Goal: Obtain resource: Obtain resource

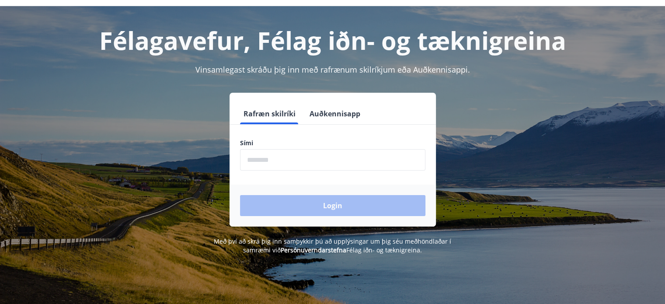
scroll to position [44, 0]
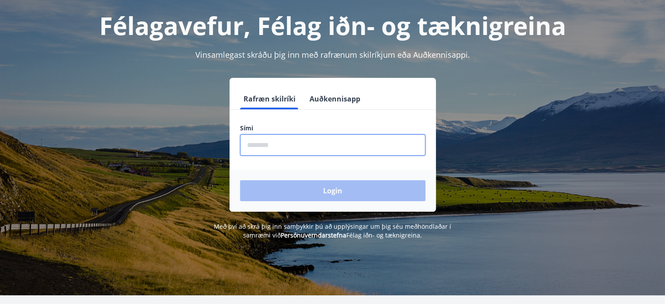
click at [269, 150] on input "phone" at bounding box center [332, 144] width 185 height 21
type input "********"
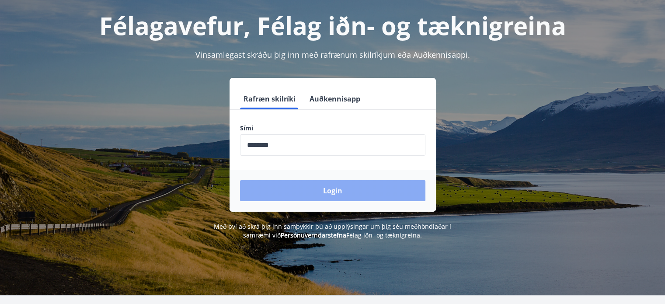
click at [348, 190] on button "Login" at bounding box center [332, 190] width 185 height 21
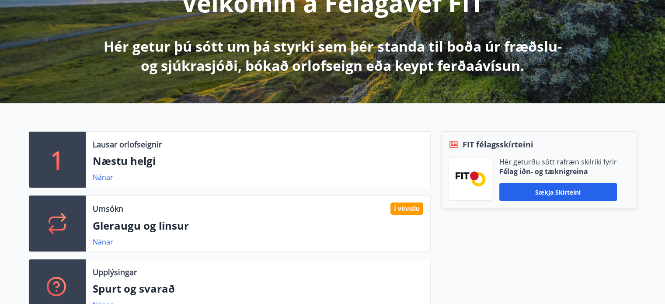
scroll to position [175, 0]
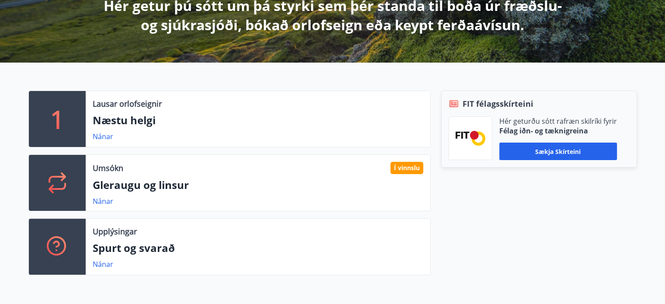
click at [397, 171] on div "Í vinnslu" at bounding box center [406, 168] width 33 height 12
click at [177, 187] on p "Gleraugu og linsur" at bounding box center [258, 184] width 330 height 15
click at [65, 187] on icon at bounding box center [57, 182] width 21 height 21
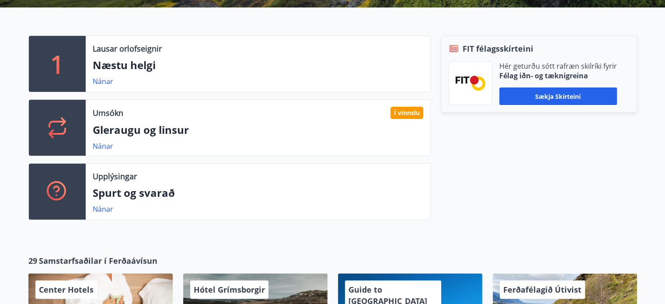
scroll to position [219, 0]
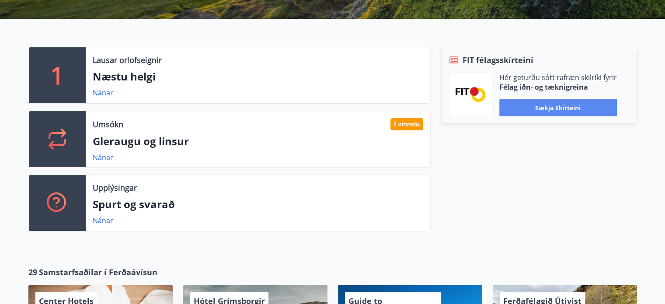
click at [566, 106] on button "Sækja skírteini" at bounding box center [558, 107] width 118 height 17
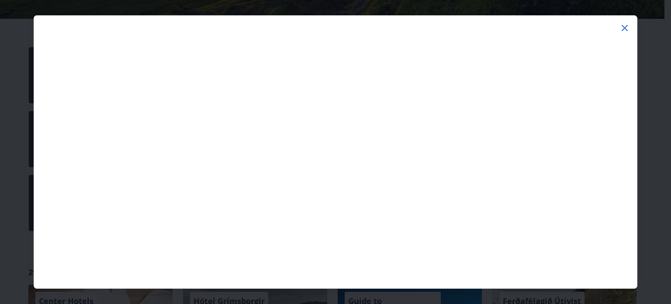
click at [622, 26] on icon at bounding box center [625, 28] width 10 height 10
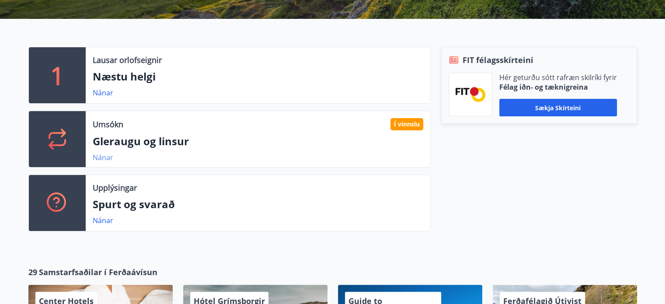
click at [107, 159] on link "Nánar" at bounding box center [103, 158] width 21 height 10
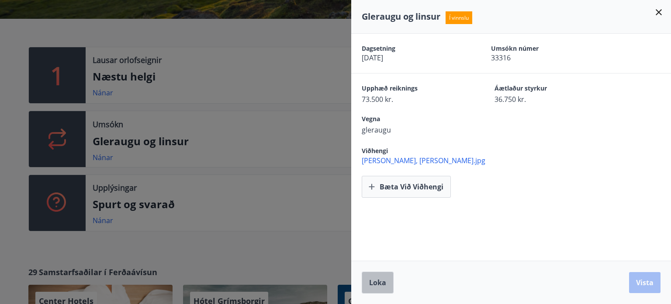
click at [374, 282] on span "Loka" at bounding box center [377, 283] width 17 height 10
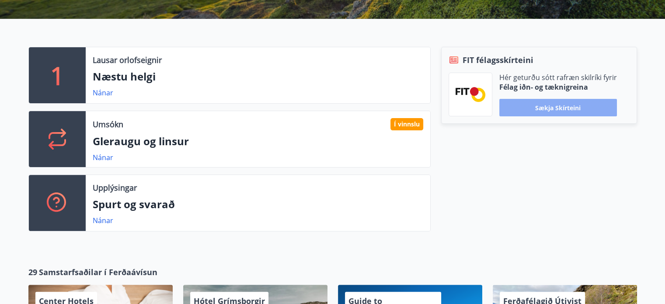
click at [560, 102] on button "Sækja skírteini" at bounding box center [558, 107] width 118 height 17
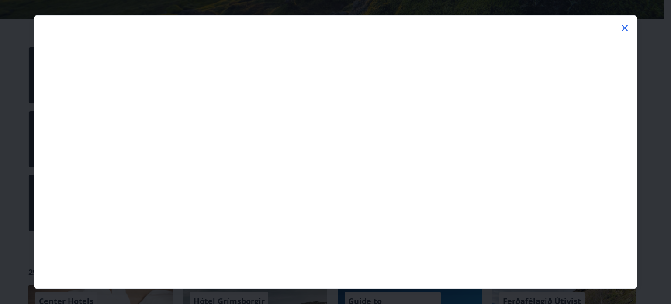
click at [624, 28] on icon at bounding box center [625, 28] width 6 height 6
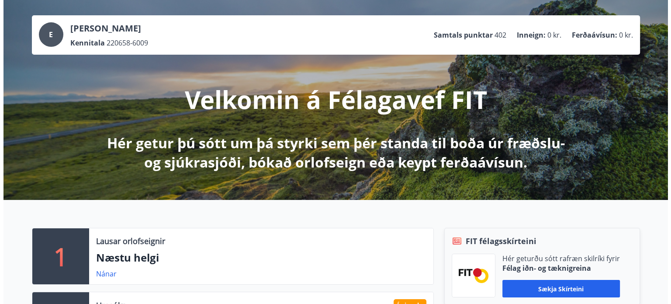
scroll to position [0, 0]
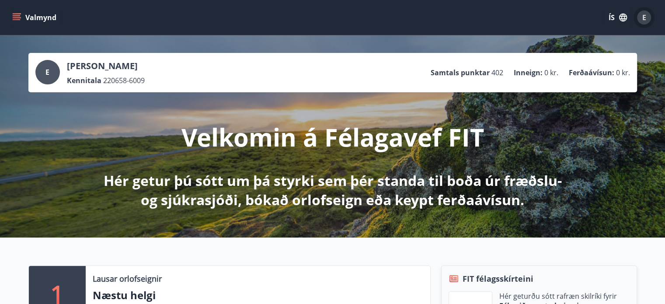
click at [643, 19] on span "E" at bounding box center [644, 18] width 4 height 10
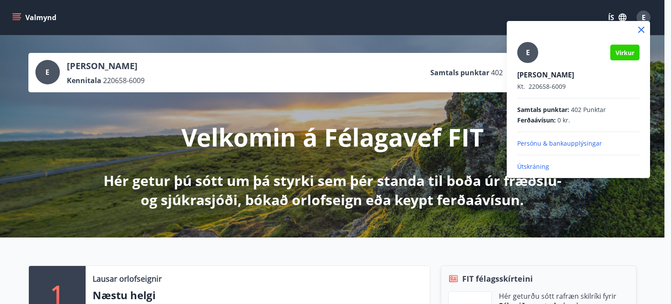
click at [529, 164] on p "Útskráning" at bounding box center [579, 166] width 122 height 9
